Goal: Task Accomplishment & Management: Manage account settings

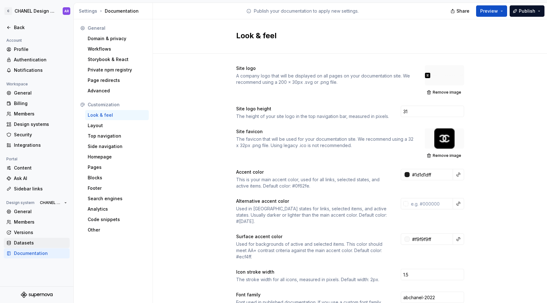
click at [53, 239] on div "Datasets" at bounding box center [37, 243] width 66 height 10
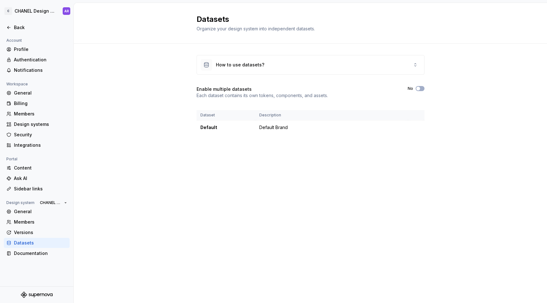
click at [54, 248] on div "General Members Versions Datasets Documentation" at bounding box center [37, 233] width 66 height 52
click at [55, 251] on div "Documentation" at bounding box center [40, 253] width 53 height 6
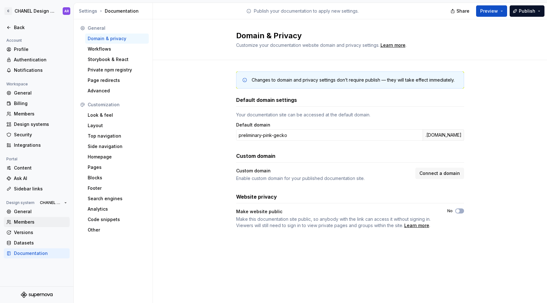
click at [24, 222] on div "Members" at bounding box center [40, 222] width 53 height 6
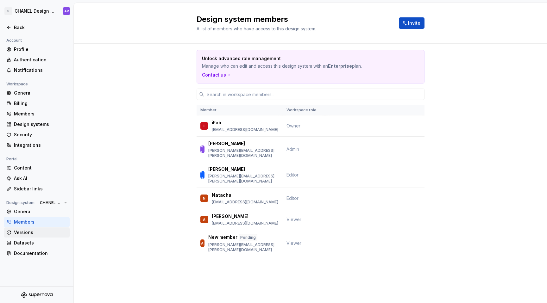
click at [27, 228] on div "Versions" at bounding box center [37, 233] width 66 height 10
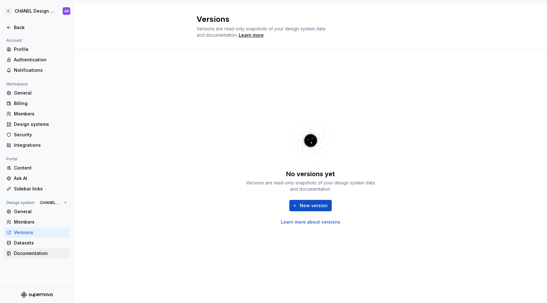
click at [27, 248] on div "Documentation" at bounding box center [37, 253] width 66 height 10
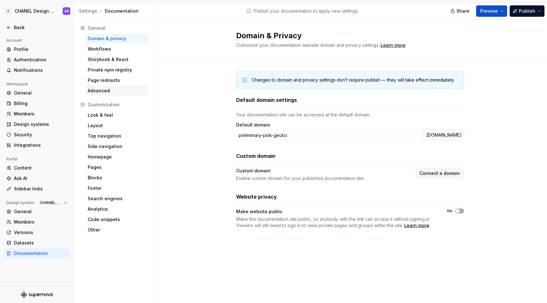
click at [109, 92] on div "Advanced" at bounding box center [117, 91] width 59 height 6
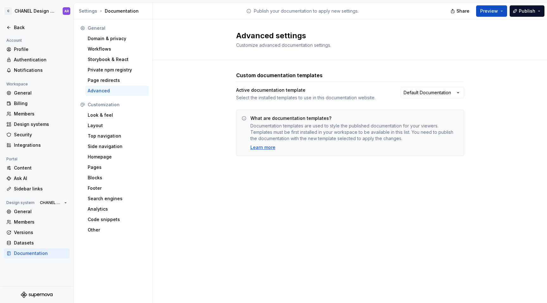
click at [108, 89] on div "Advanced" at bounding box center [117, 91] width 59 height 6
click at [111, 83] on div "Page redirects" at bounding box center [117, 80] width 59 height 6
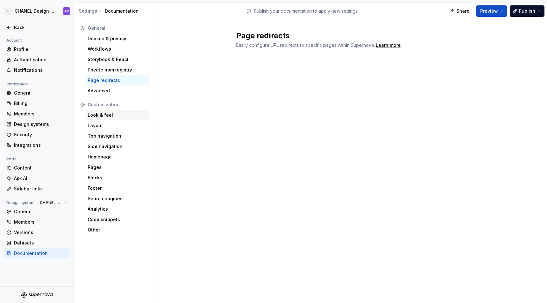
click at [104, 115] on div "Look & feel" at bounding box center [117, 115] width 59 height 6
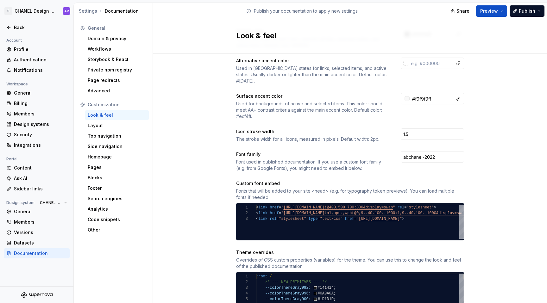
scroll to position [141, 0]
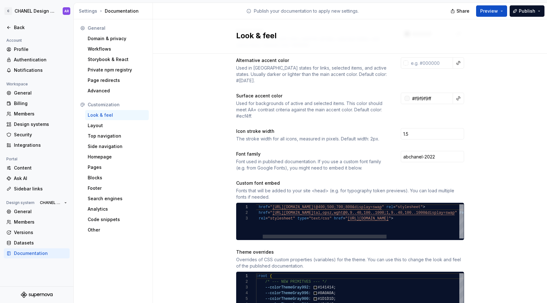
type textarea "**********"
drag, startPoint x: 420, startPoint y: 212, endPoint x: 347, endPoint y: 214, distance: 72.5
click at [347, 215] on div "< link href = " [URL][DOMAIN_NAME] t@400;500;700;800&display=swap " rel = "styl…" at bounding box center [415, 221] width 340 height 34
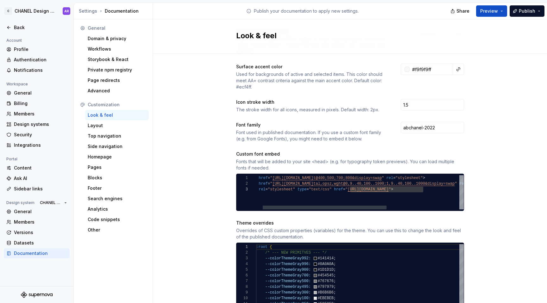
scroll to position [11, 103]
click at [346, 183] on div "< link href = " [URL][DOMAIN_NAME] t@400;500;700;800&display=swap " rel = "styl…" at bounding box center [415, 192] width 340 height 34
